Goal: Task Accomplishment & Management: Use online tool/utility

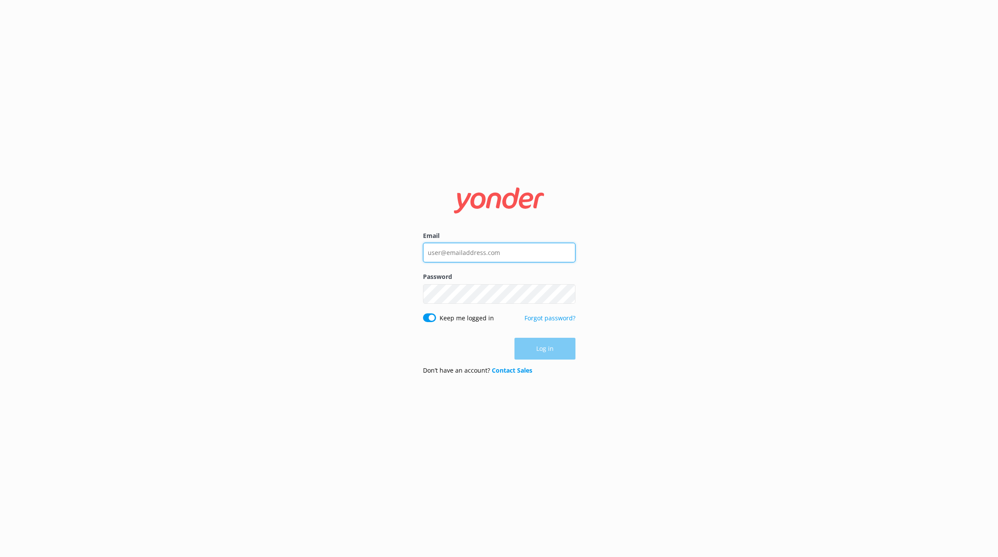
click at [500, 254] on input "Email" at bounding box center [499, 253] width 153 height 20
type input "cindy@polynesianspa.co.nz"
click at [539, 346] on button "Log in" at bounding box center [545, 349] width 61 height 22
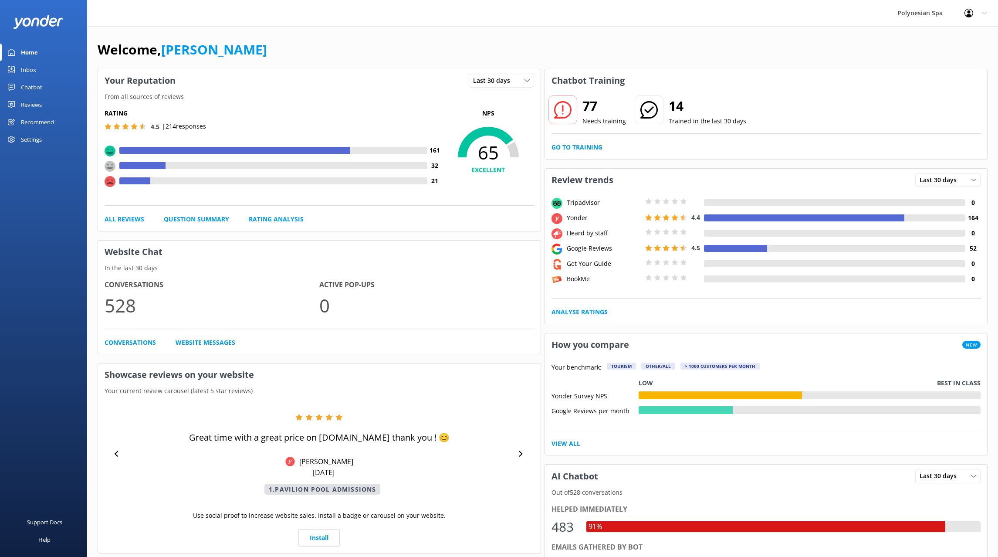
click at [35, 84] on div "Chatbot" at bounding box center [31, 86] width 21 height 17
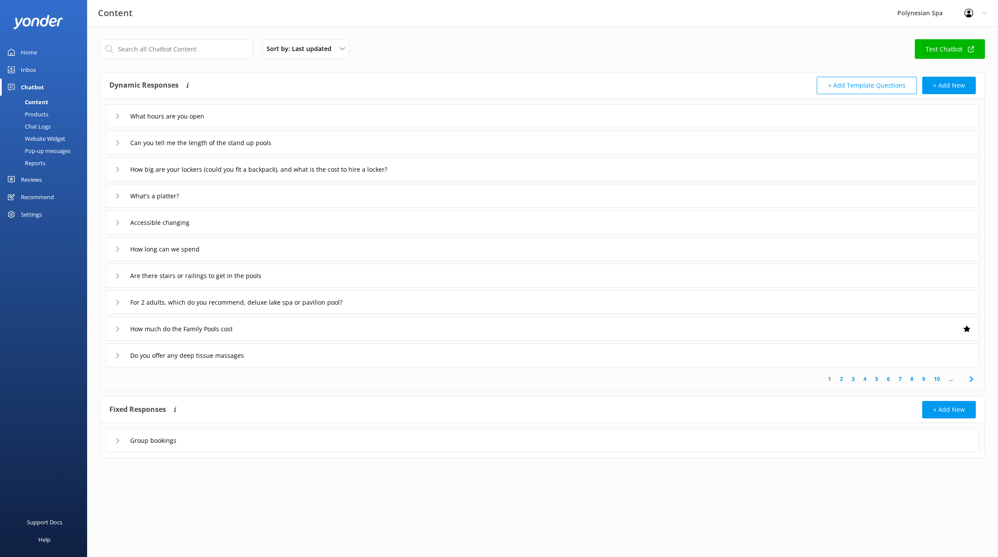
click at [34, 104] on div "Content" at bounding box center [26, 102] width 43 height 12
click at [226, 45] on input "text" at bounding box center [176, 49] width 153 height 20
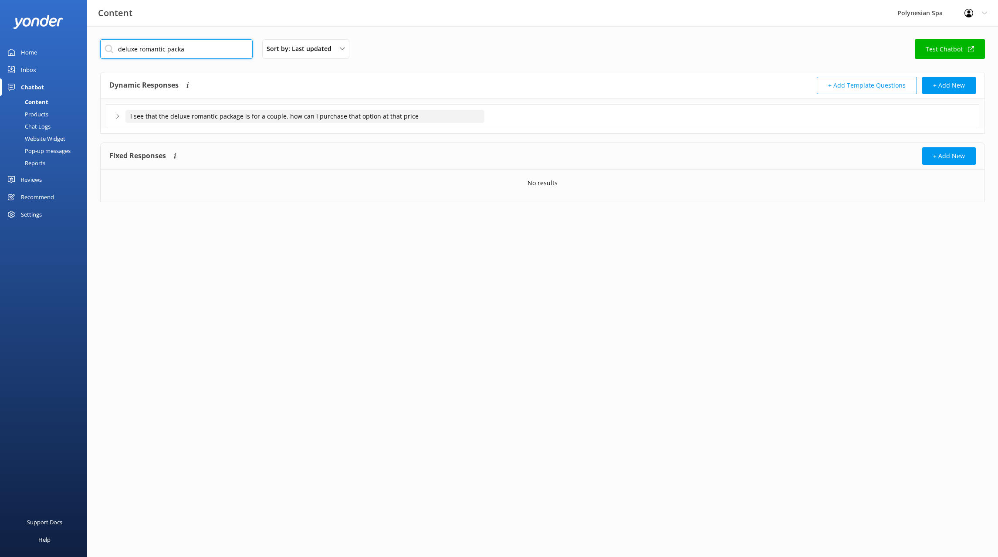
type input "deluxe romantic packa"
click at [237, 114] on input "I see that the deluxe romantic package is for a couple. how can I purchase that…" at bounding box center [305, 116] width 359 height 13
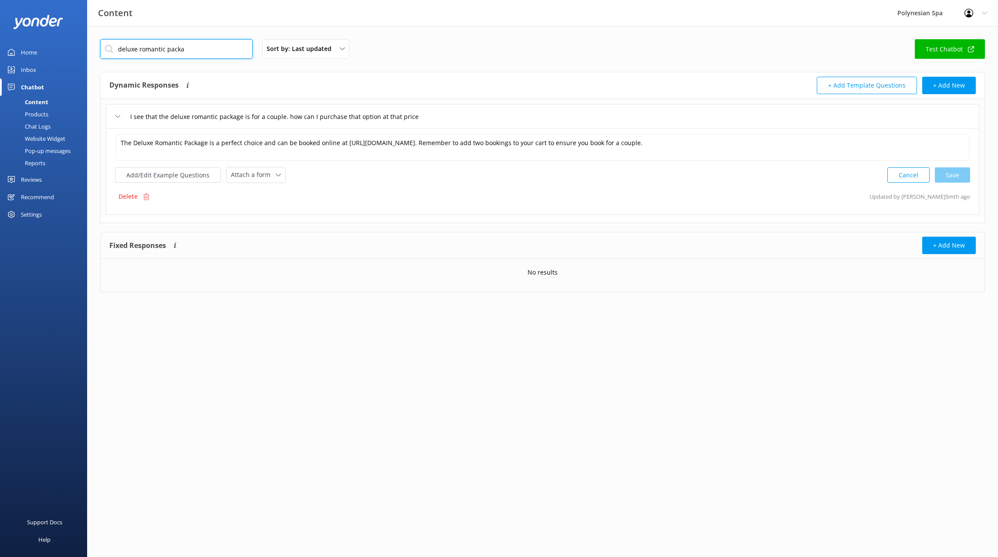
drag, startPoint x: 200, startPoint y: 50, endPoint x: 77, endPoint y: 46, distance: 123.0
click at [100, 46] on input "deluxe romantic packa" at bounding box center [176, 49] width 153 height 20
click at [26, 71] on div "Inbox" at bounding box center [28, 69] width 15 height 17
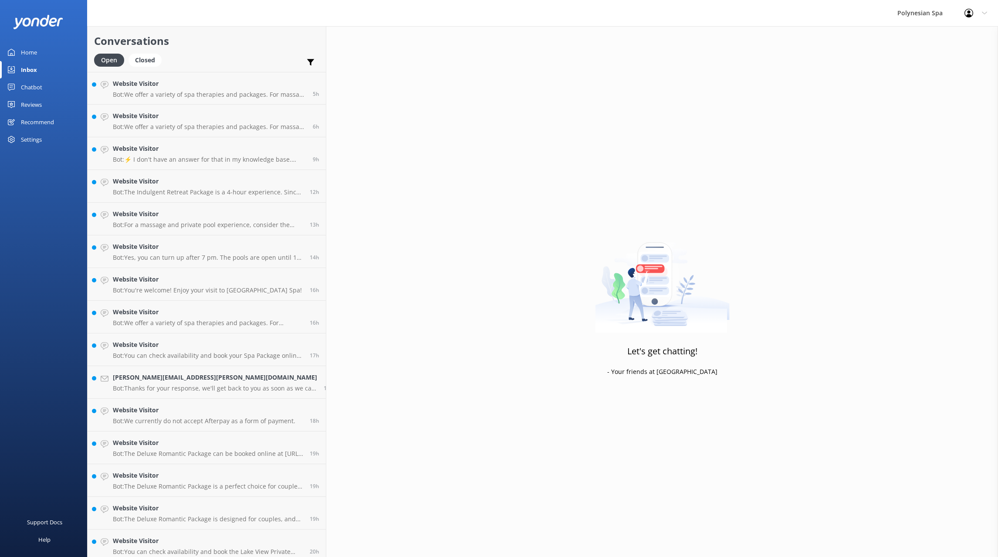
click at [30, 55] on div "Home" at bounding box center [29, 52] width 16 height 17
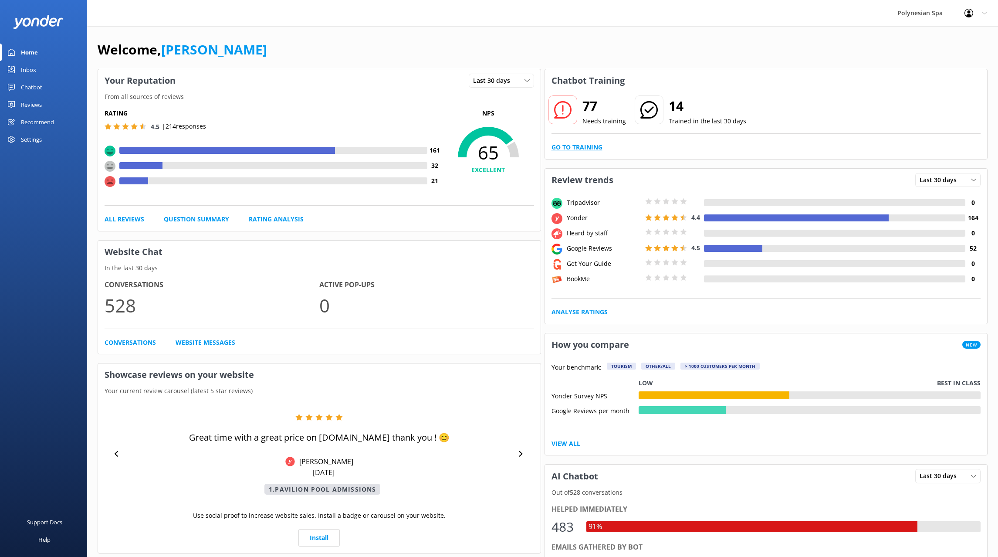
click at [577, 145] on link "Go to Training" at bounding box center [577, 148] width 51 height 10
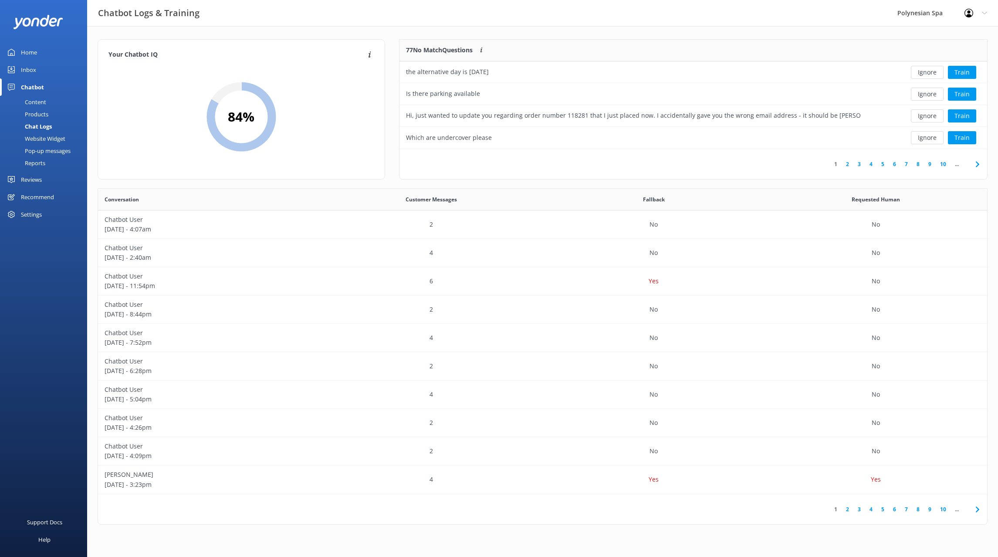
scroll to position [305, 889]
click at [848, 163] on link "2" at bounding box center [848, 164] width 12 height 8
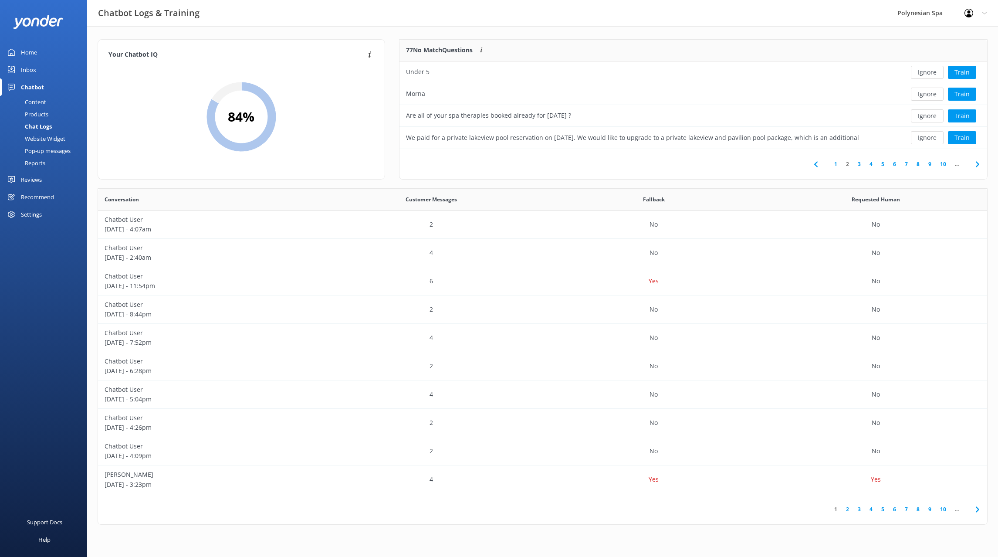
click at [861, 164] on link "3" at bounding box center [860, 164] width 12 height 8
click at [871, 163] on link "4" at bounding box center [871, 164] width 12 height 8
click at [884, 163] on link "5" at bounding box center [883, 164] width 12 height 8
click at [895, 163] on link "6" at bounding box center [895, 164] width 12 height 8
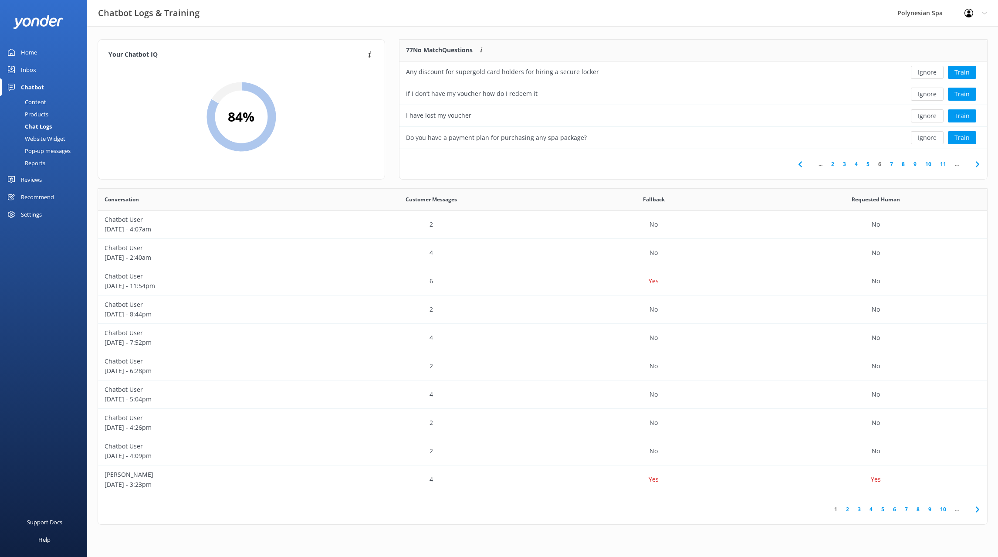
click at [904, 164] on link "8" at bounding box center [904, 164] width 12 height 8
click at [862, 163] on link "7" at bounding box center [862, 164] width 12 height 8
click at [889, 164] on link "8" at bounding box center [889, 164] width 12 height 8
click at [885, 164] on link "9" at bounding box center [886, 164] width 12 height 8
click at [884, 162] on link "10" at bounding box center [884, 164] width 15 height 8
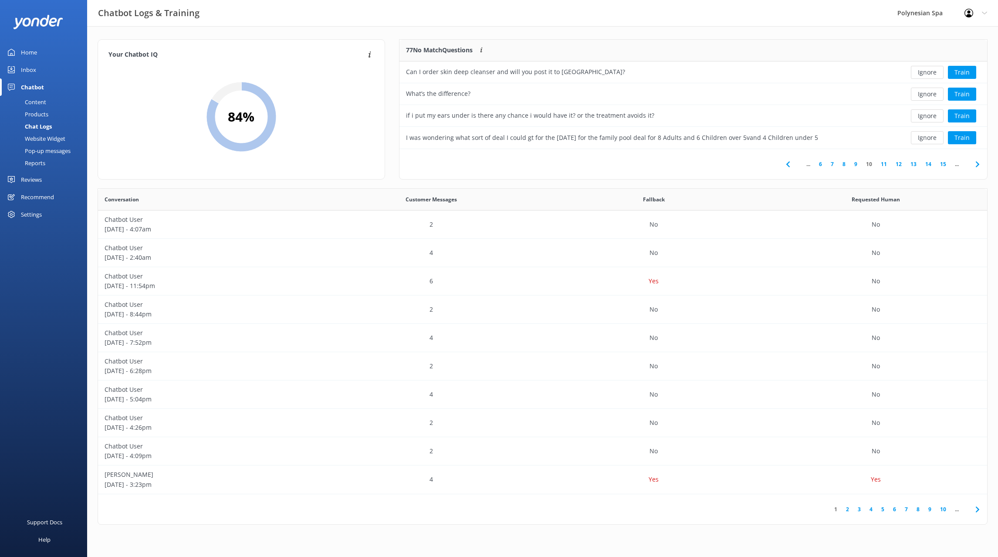
click at [885, 162] on link "11" at bounding box center [884, 164] width 15 height 8
click at [884, 163] on link "12" at bounding box center [884, 164] width 15 height 8
click at [885, 163] on link "13" at bounding box center [884, 164] width 15 height 8
click at [882, 165] on link "14" at bounding box center [884, 164] width 15 height 8
click at [888, 164] on link "15" at bounding box center [884, 164] width 15 height 8
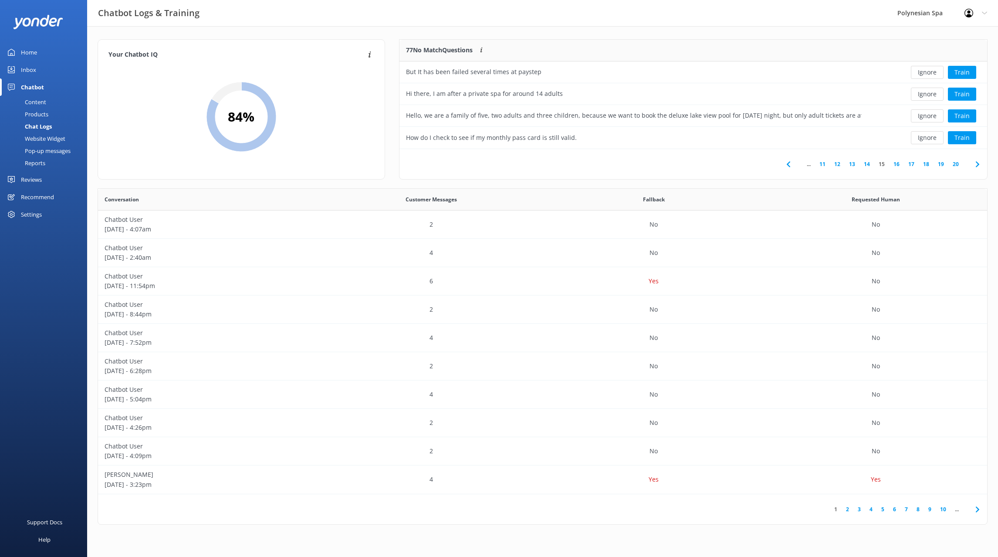
click at [896, 163] on link "16" at bounding box center [896, 164] width 15 height 8
click at [910, 164] on link "17" at bounding box center [911, 164] width 15 height 8
click at [926, 163] on link "18" at bounding box center [926, 164] width 15 height 8
click at [939, 164] on link "19" at bounding box center [941, 164] width 15 height 8
click at [955, 164] on link "20" at bounding box center [956, 164] width 15 height 8
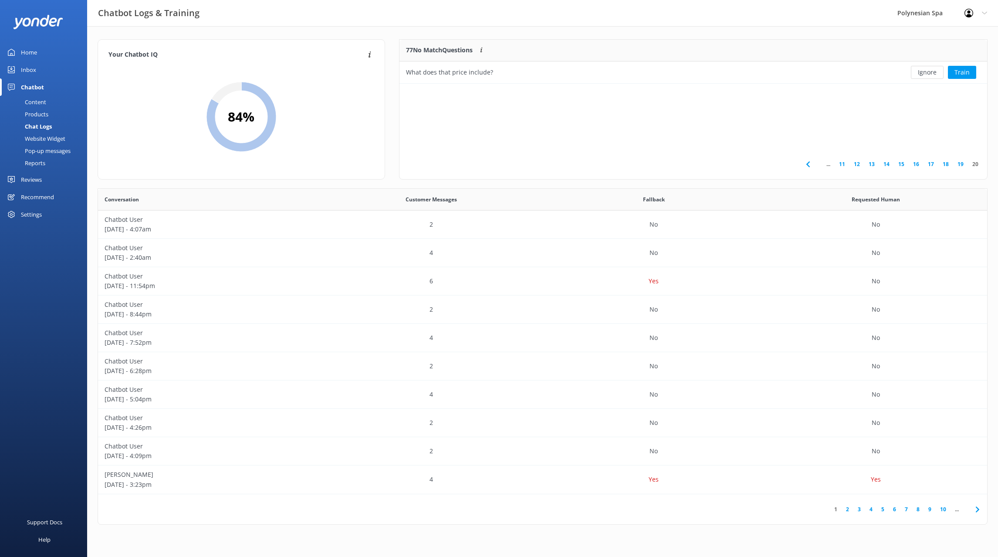
scroll to position [44, 588]
click at [35, 101] on div "Content" at bounding box center [25, 102] width 41 height 12
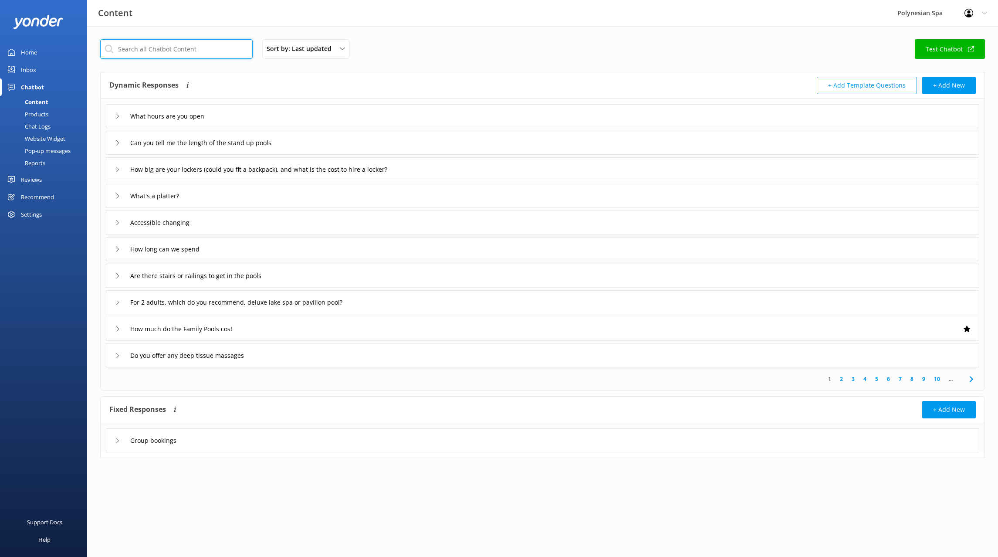
click at [143, 48] on input "text" at bounding box center [176, 49] width 153 height 20
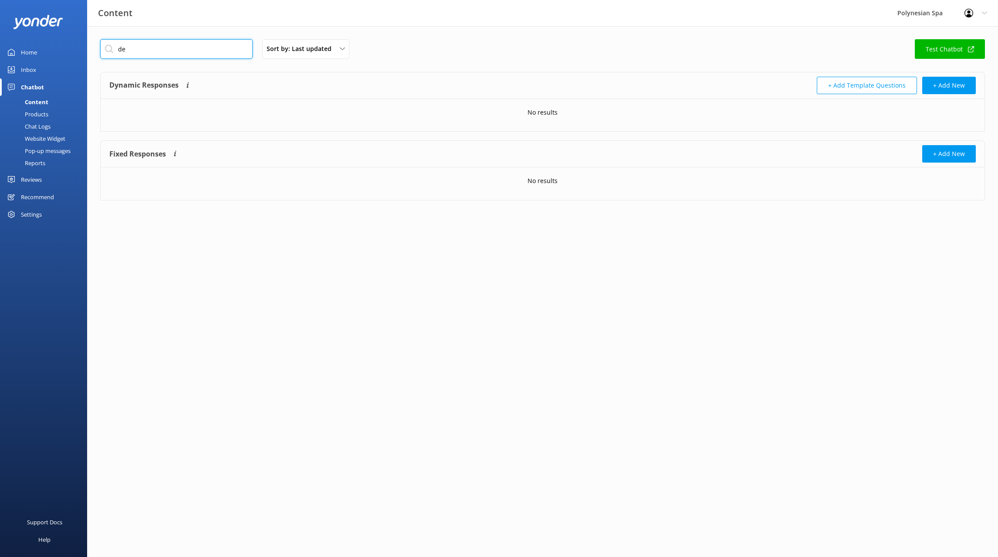
type input "d"
type input "romantic p"
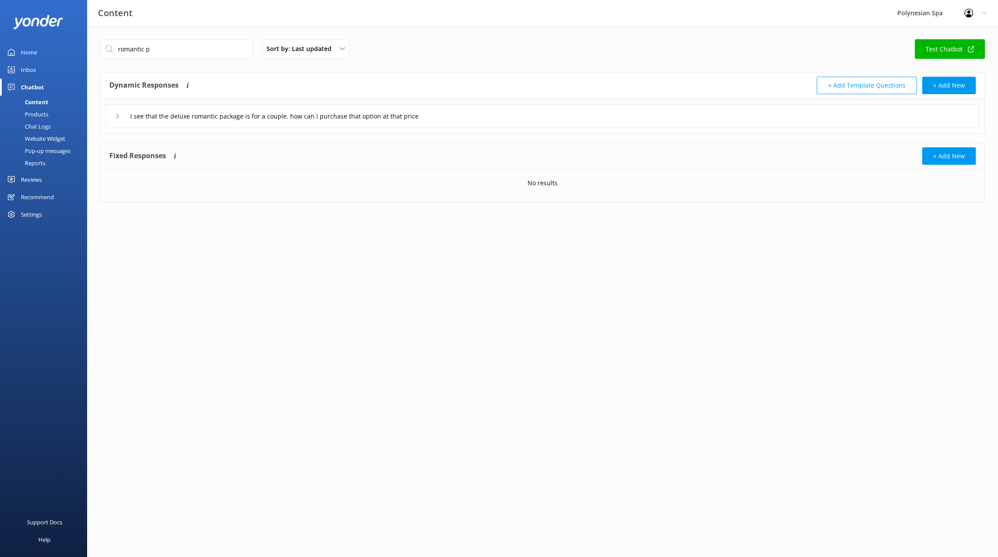
click at [36, 69] on div "Inbox" at bounding box center [28, 69] width 15 height 17
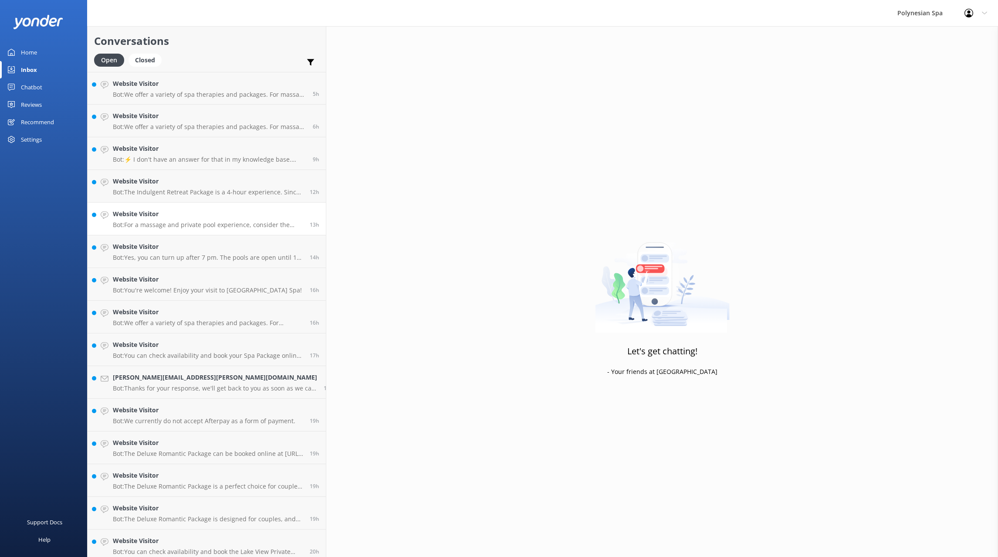
scroll to position [115, 0]
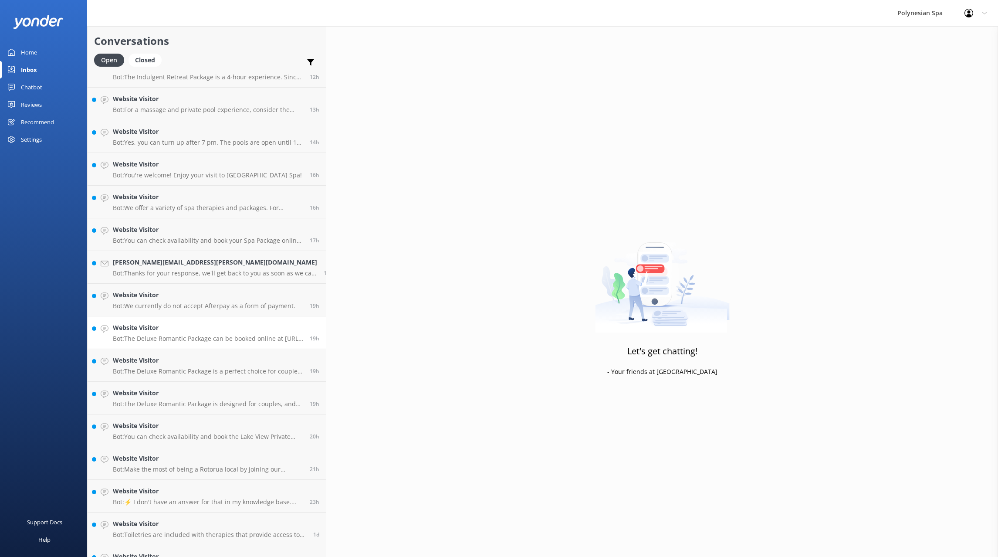
click at [173, 343] on link "Website Visitor Bot: The Deluxe Romantic Package can be booked online at [URL][…" at bounding box center [207, 332] width 238 height 33
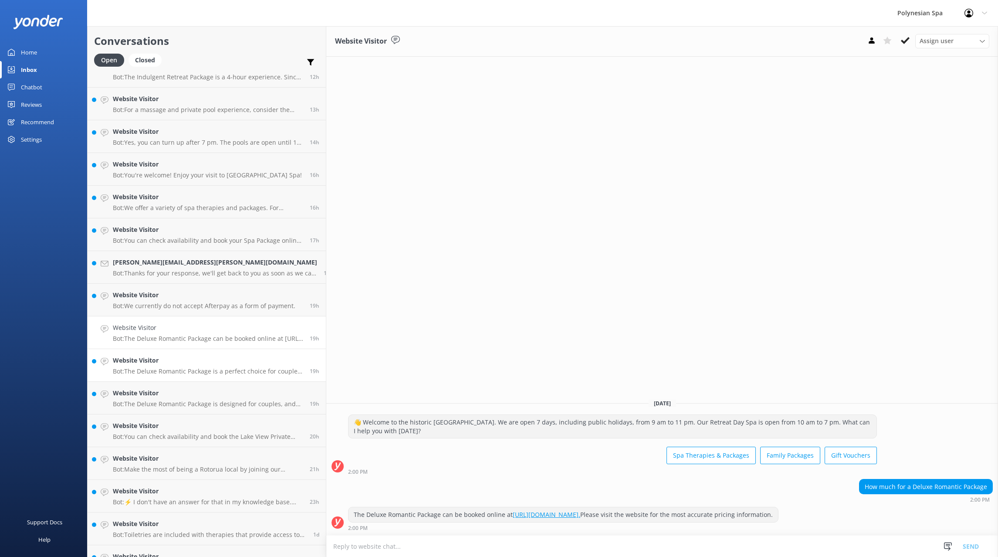
click at [174, 370] on p "Bot: The Deluxe Romantic Package is a perfect choice for couples and can be boo…" at bounding box center [208, 371] width 190 height 8
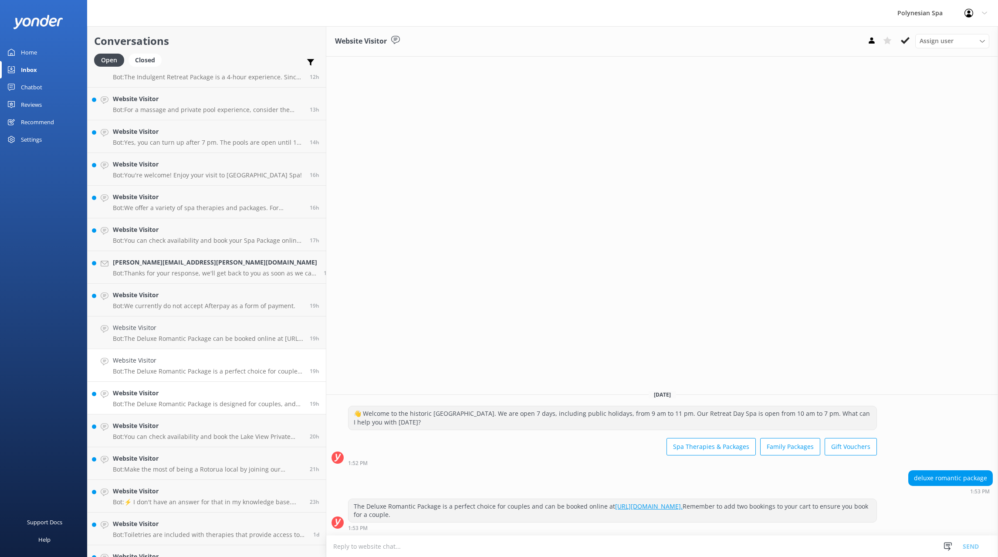
click at [179, 397] on h4 "Website Visitor" at bounding box center [208, 393] width 190 height 10
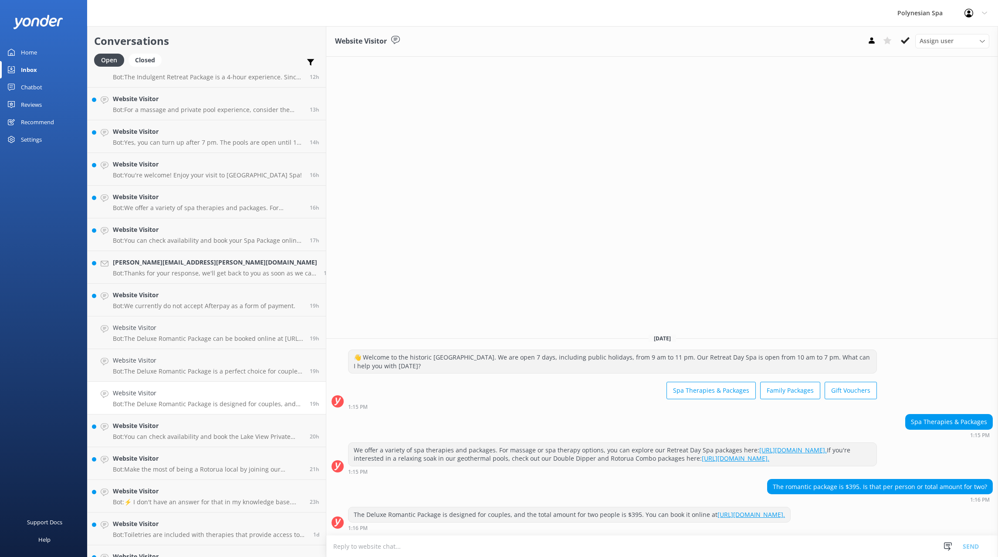
click at [25, 87] on div "Chatbot" at bounding box center [31, 86] width 21 height 17
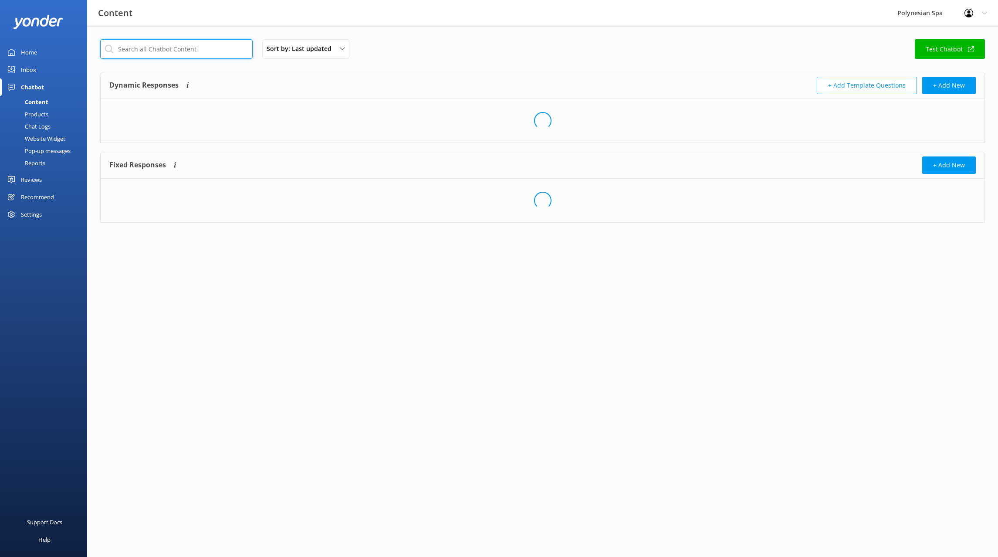
click at [161, 48] on input "text" at bounding box center [176, 49] width 153 height 20
click at [136, 49] on input "two people" at bounding box center [176, 49] width 153 height 20
click at [135, 49] on input "two people" at bounding box center [176, 49] width 153 height 20
drag, startPoint x: 139, startPoint y: 53, endPoint x: 71, endPoint y: 47, distance: 68.7
click at [100, 47] on input "two" at bounding box center [176, 49] width 153 height 20
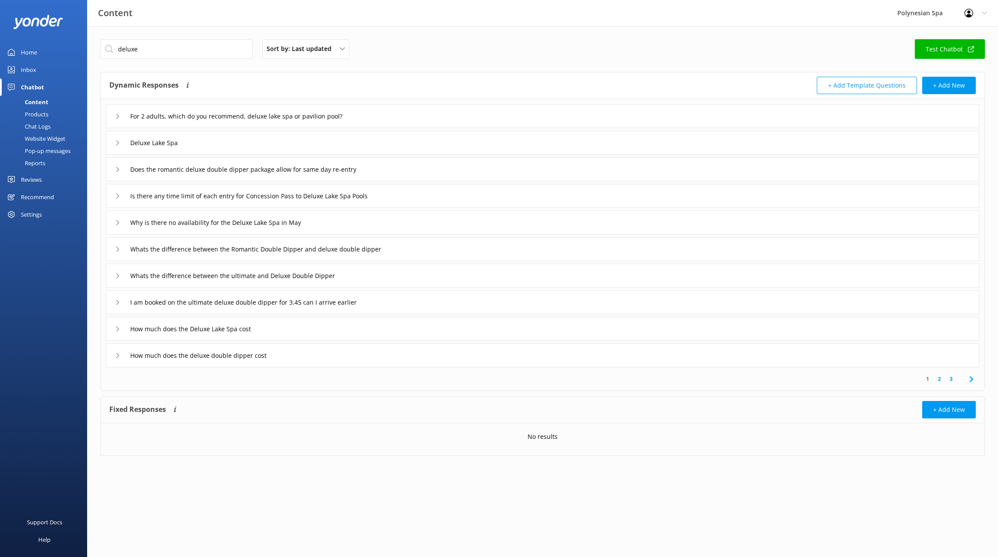
click at [939, 379] on link "2" at bounding box center [940, 379] width 12 height 8
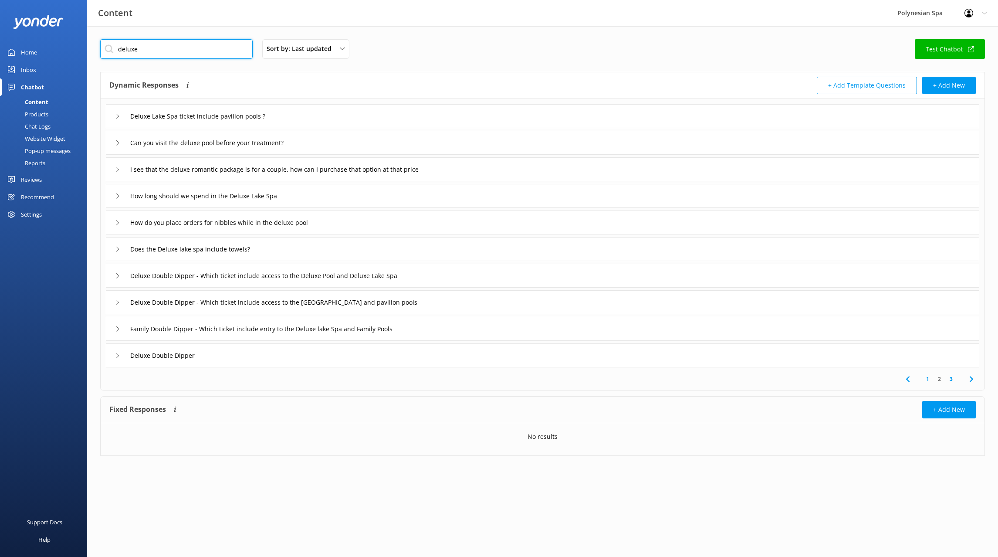
click at [125, 53] on input "deluxe" at bounding box center [176, 49] width 153 height 20
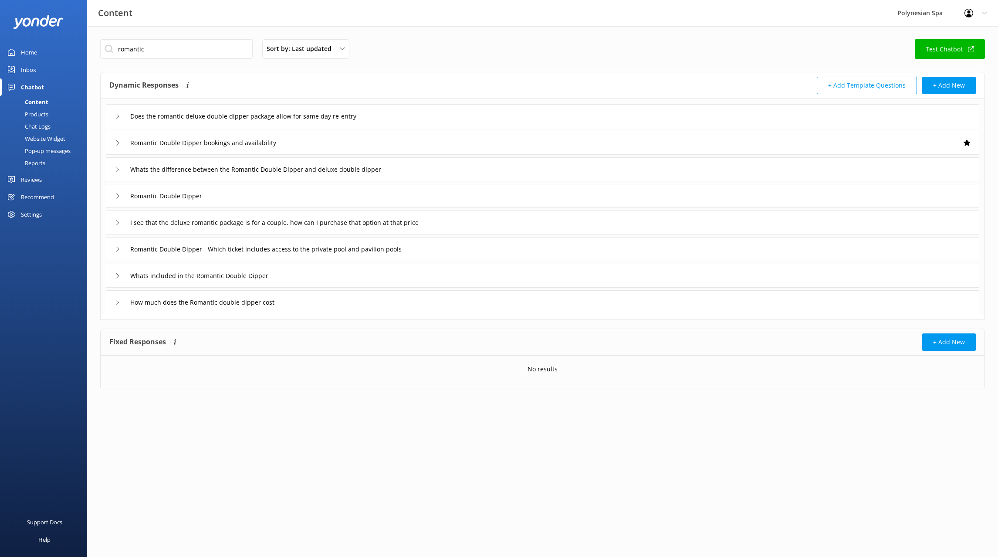
click at [414, 119] on div "Does the romantic deluxe double dipper package allow for same day re-entry" at bounding box center [543, 116] width 874 height 24
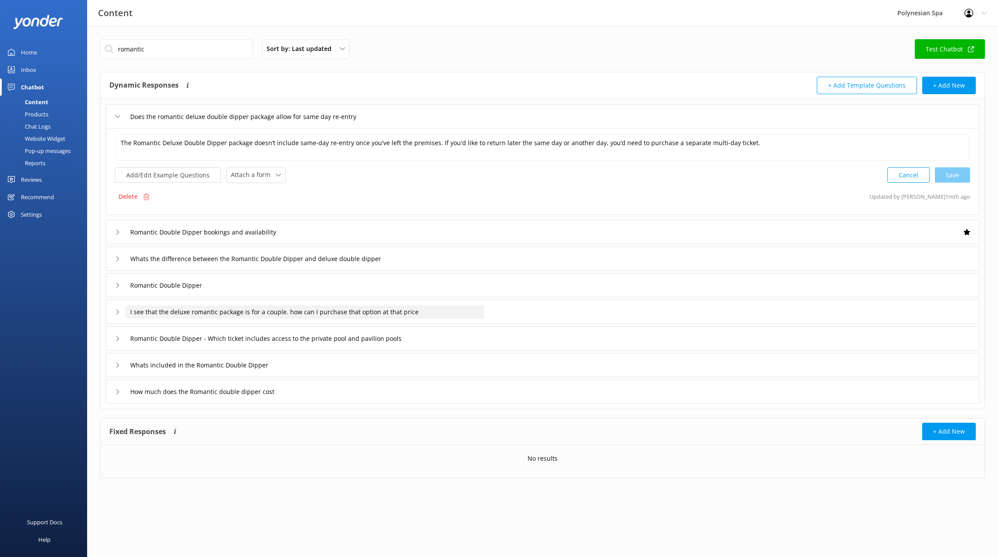
click at [432, 306] on input "I see that the deluxe romantic package is for a couple. how can I purchase that…" at bounding box center [305, 311] width 359 height 13
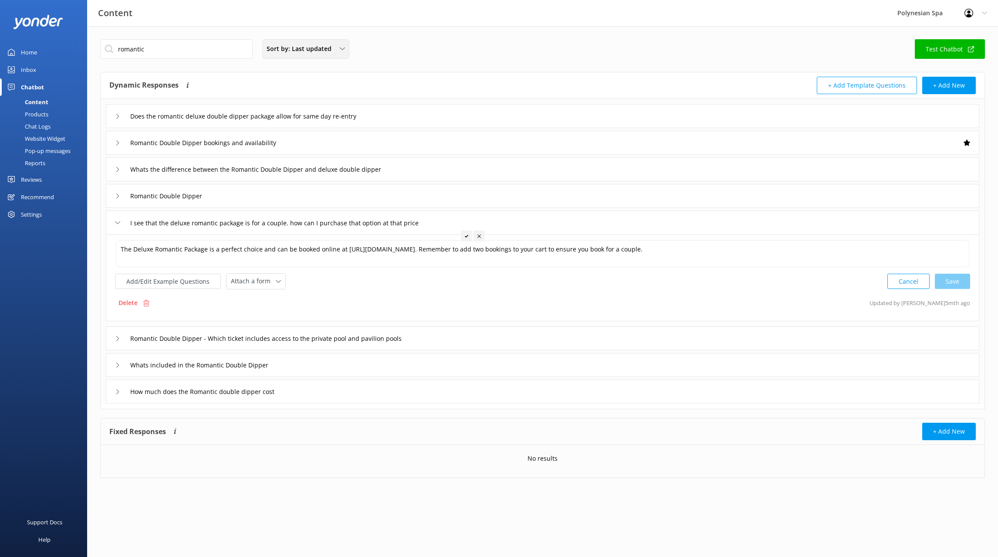
click at [309, 49] on span "Sort by: Last updated" at bounding box center [302, 49] width 70 height 10
click at [309, 69] on link "Title" at bounding box center [306, 69] width 86 height 17
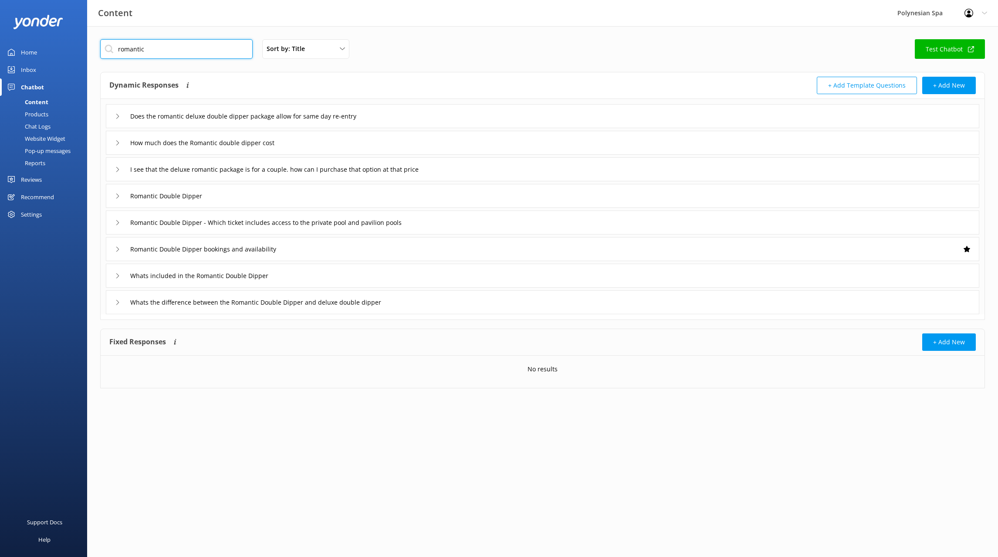
click at [159, 51] on input "romantic" at bounding box center [176, 49] width 153 height 20
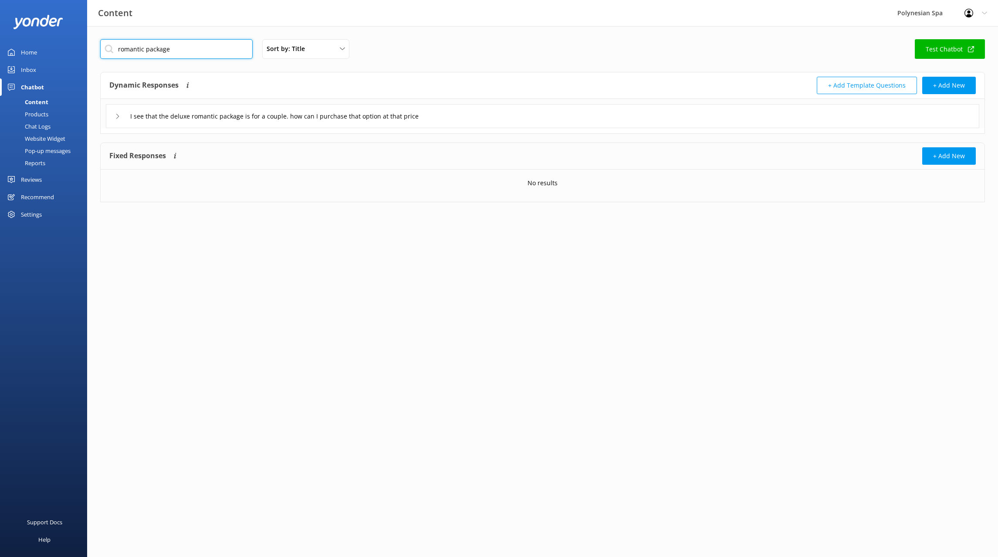
type input "romantic package"
click at [41, 116] on div "Products" at bounding box center [26, 114] width 43 height 12
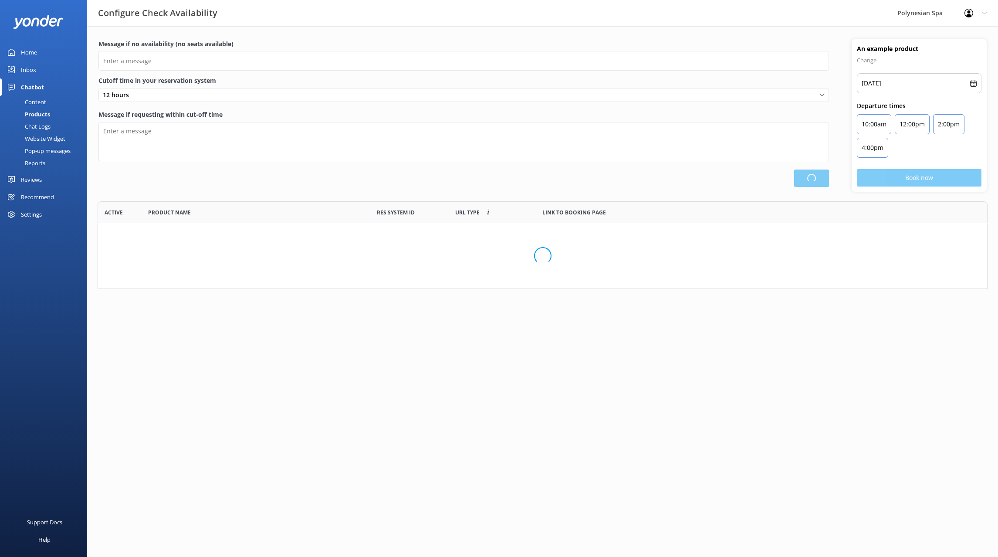
scroll to position [88, 890]
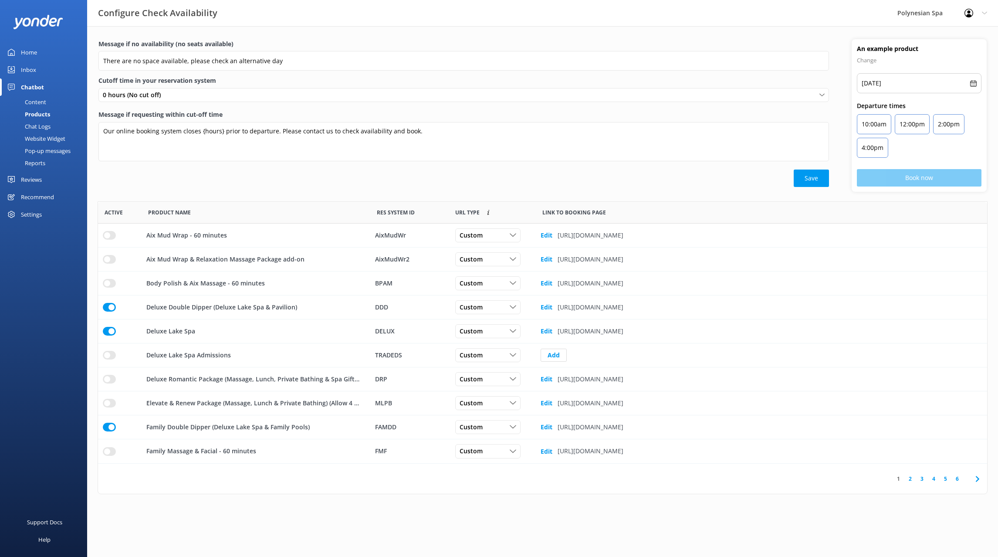
type input "There are no space available, please check an alternative day"
type textarea "Our online booking system closes {hours} prior to departure. Please contact us …"
click at [911, 478] on link "2" at bounding box center [911, 479] width 12 height 8
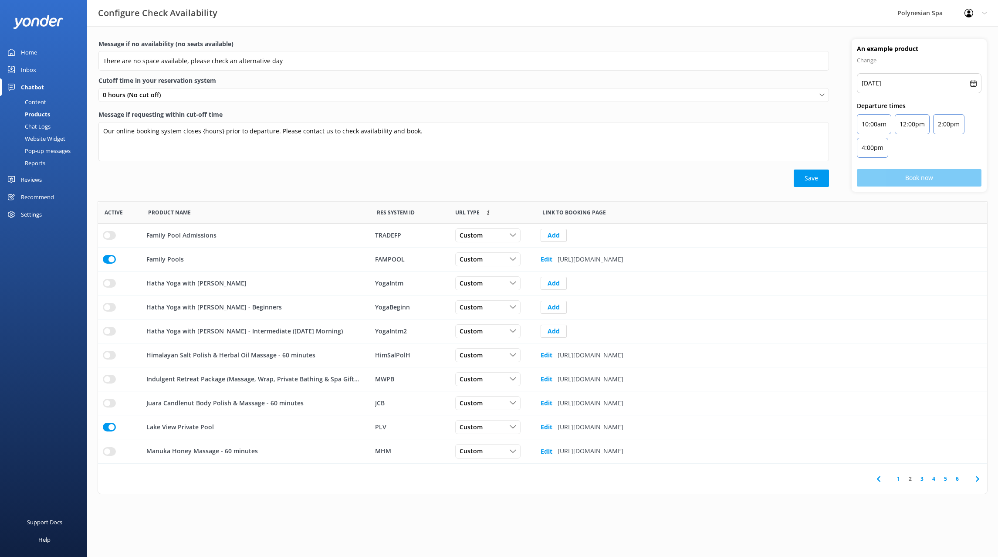
click at [22, 57] on div "Home" at bounding box center [29, 52] width 16 height 17
